Goal: Task Accomplishment & Management: Manage account settings

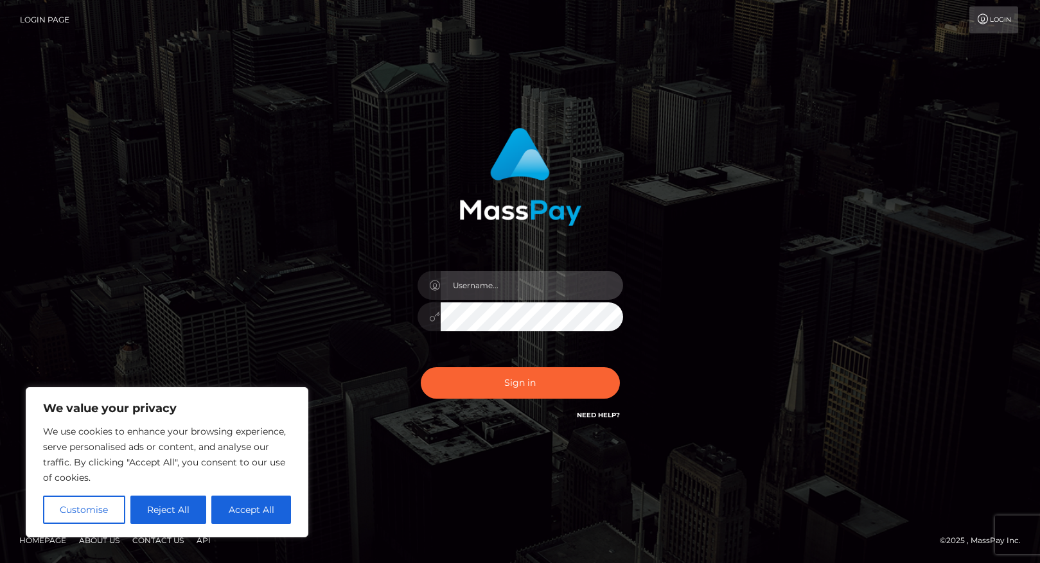
click at [513, 294] on input "text" at bounding box center [532, 285] width 182 height 29
click at [499, 285] on input "text" at bounding box center [532, 285] width 182 height 29
paste input "[EMAIL_ADDRESS][DOMAIN_NAME]"
type input "[EMAIL_ADDRESS][DOMAIN_NAME]"
click at [421, 367] on button "Sign in" at bounding box center [520, 382] width 199 height 31
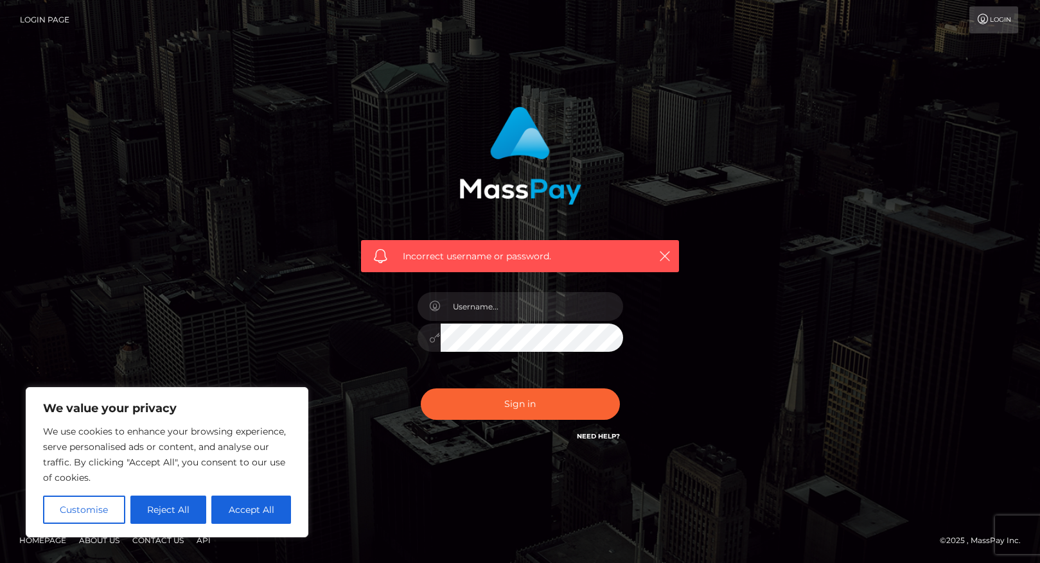
click at [235, 519] on body "We value your privacy We use cookies to enhance your browsing experience, serve…" at bounding box center [520, 281] width 1040 height 563
click at [474, 313] on input "text" at bounding box center [532, 306] width 182 height 29
paste input "[EMAIL_ADDRESS][DOMAIN_NAME]"
type input "[EMAIL_ADDRESS][DOMAIN_NAME]"
click at [421, 389] on button "Sign in" at bounding box center [520, 404] width 199 height 31
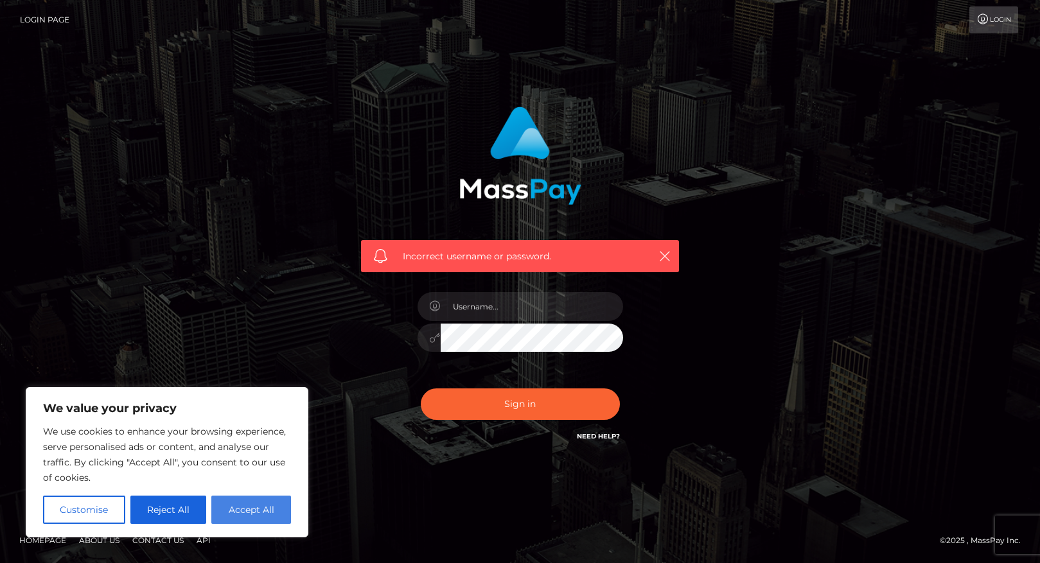
click at [224, 512] on button "Accept All" at bounding box center [251, 510] width 80 height 28
checkbox input "true"
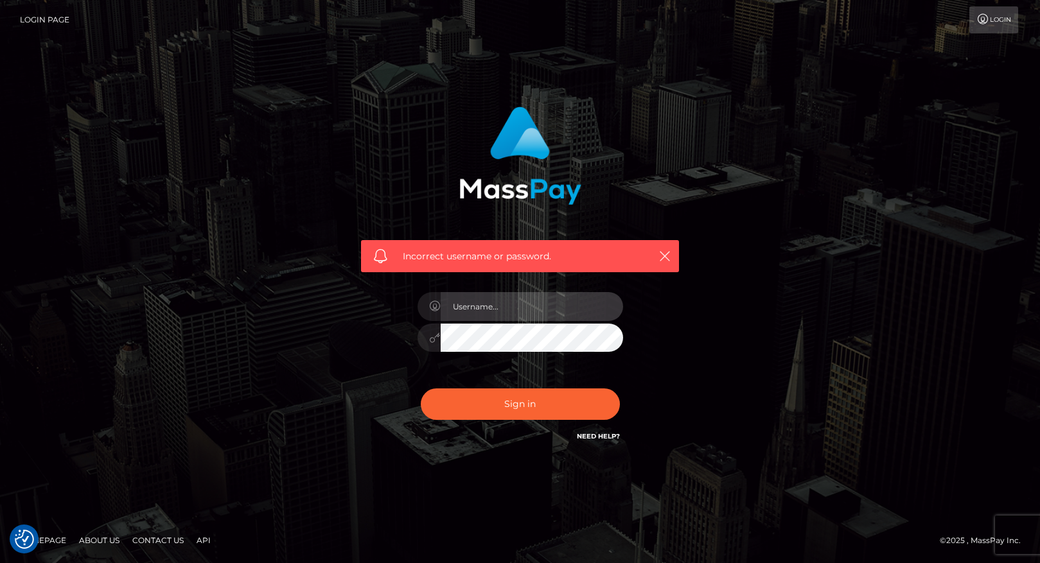
click at [519, 307] on input "text" at bounding box center [532, 306] width 182 height 29
